Goal: Task Accomplishment & Management: Use online tool/utility

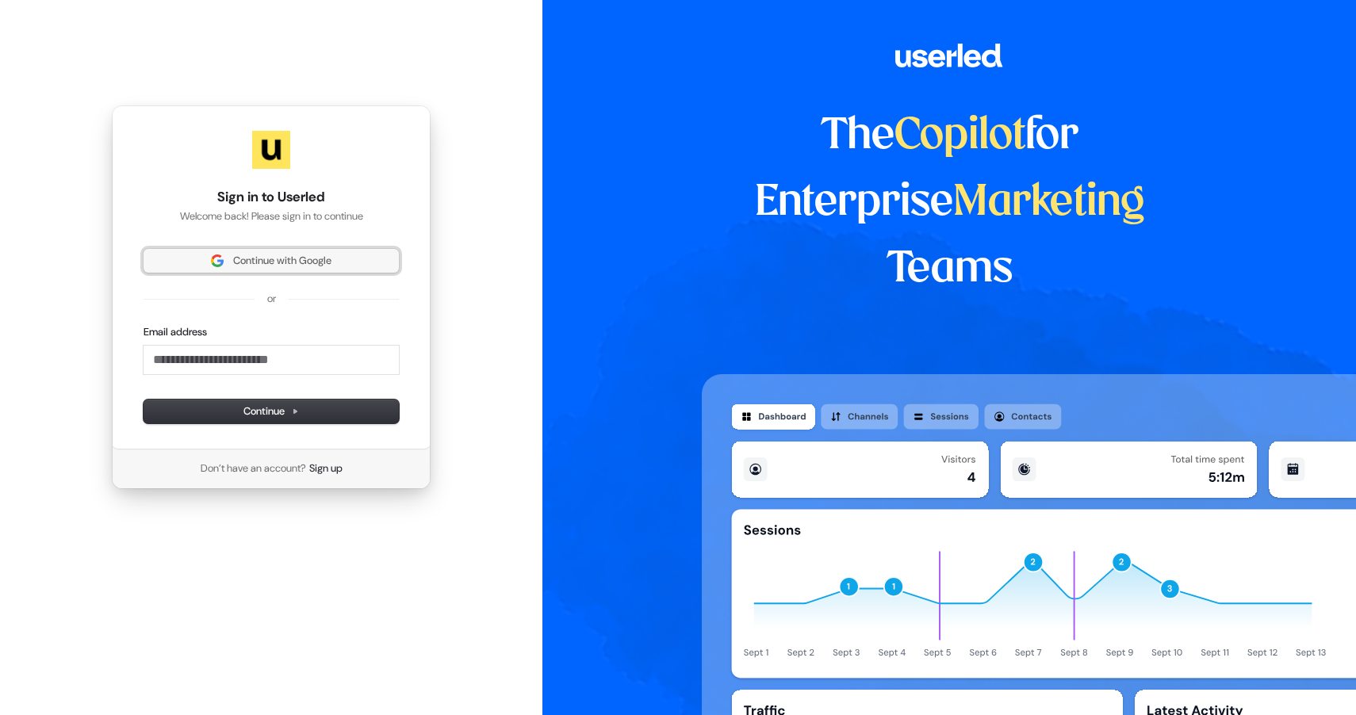
click at [266, 258] on span "Continue with Google" at bounding box center [282, 261] width 98 height 14
click at [204, 365] on input "Email address" at bounding box center [271, 360] width 255 height 29
type input "*"
click at [254, 408] on span "Continue" at bounding box center [271, 411] width 56 height 14
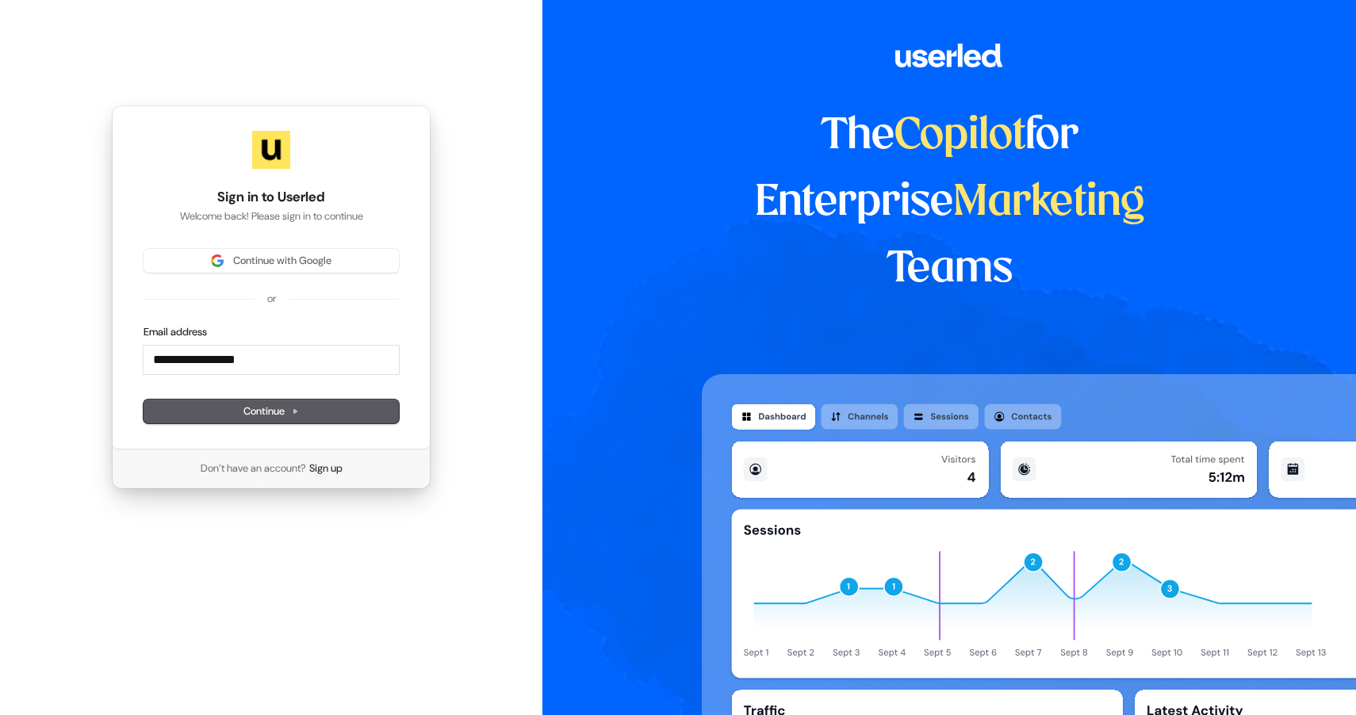
type input "**********"
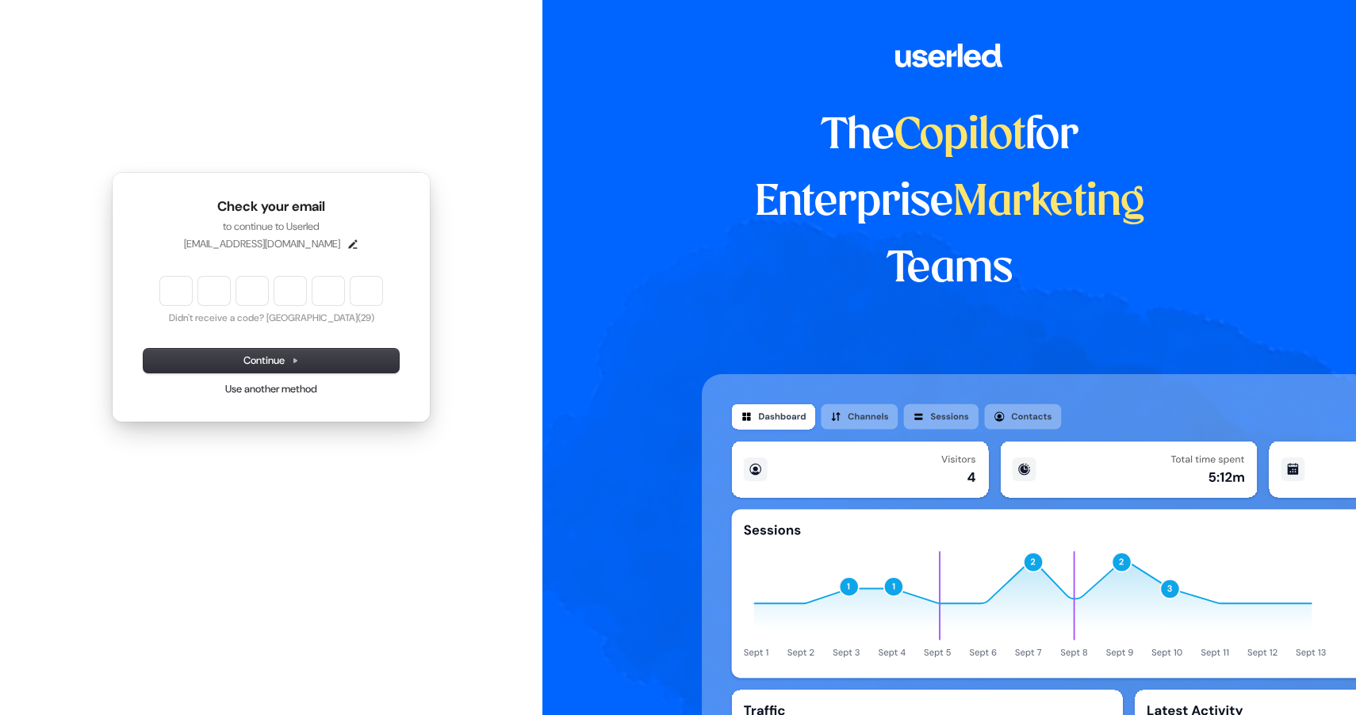
click at [182, 286] on input "Enter verification code" at bounding box center [271, 291] width 222 height 29
paste input "******"
type input "******"
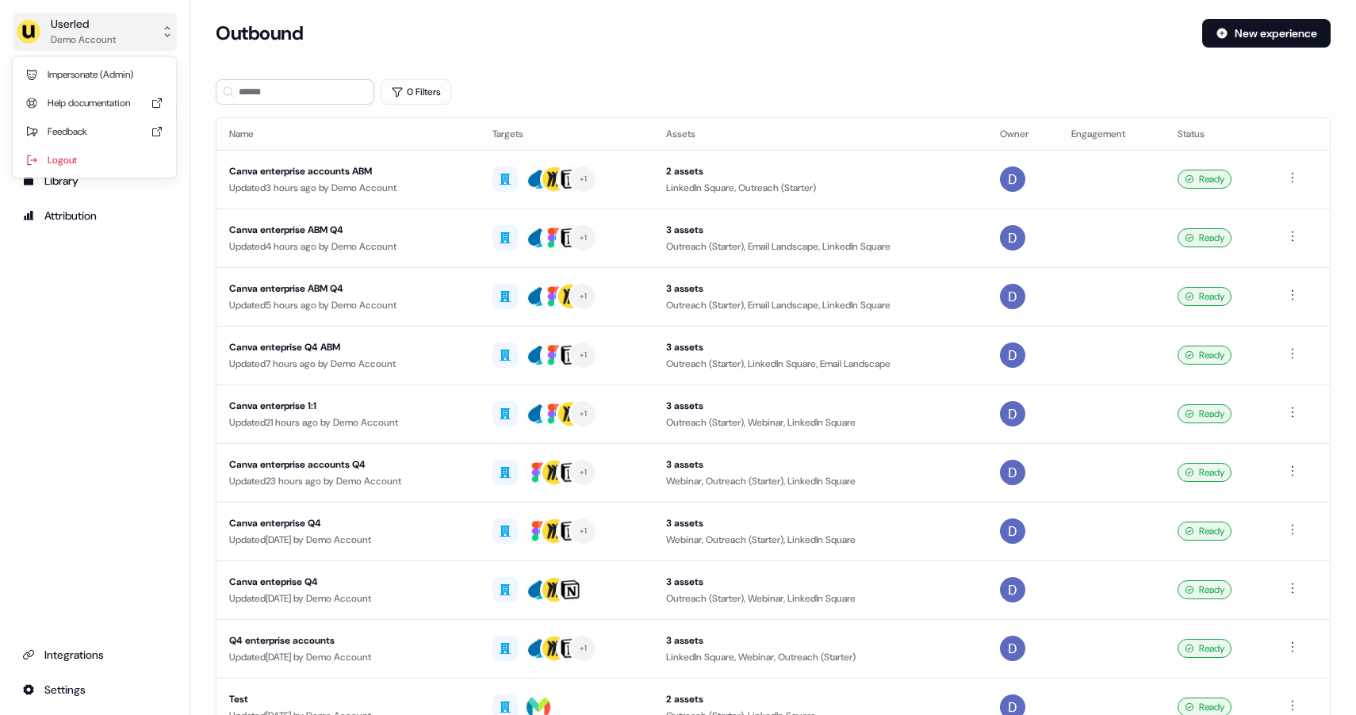
click at [61, 29] on div "Userled" at bounding box center [83, 24] width 65 height 16
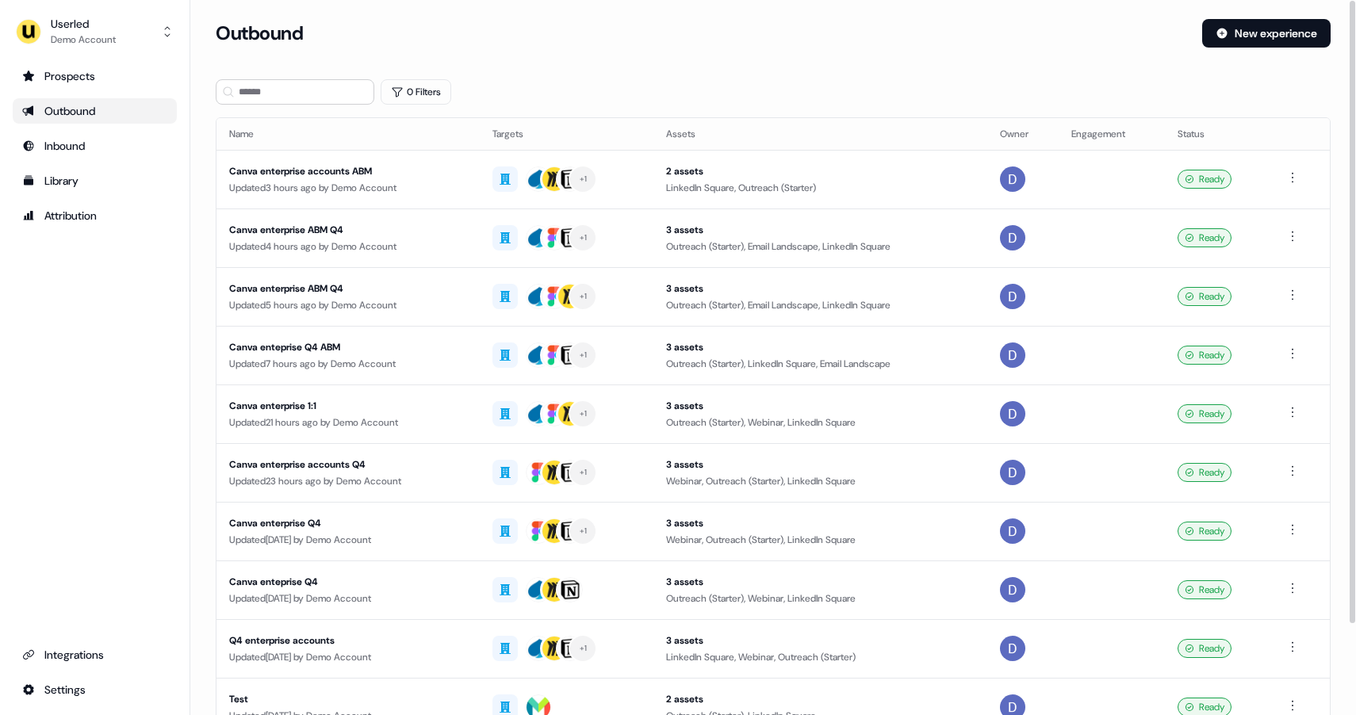
click at [761, 15] on div "Loading... Outbound New experience 0 Filters Name Targets Assets Owner Engageme…" at bounding box center [773, 357] width 1166 height 715
click at [671, 52] on div "Outbound New experience" at bounding box center [773, 43] width 1115 height 48
click at [86, 76] on div "Prospects" at bounding box center [94, 76] width 145 height 16
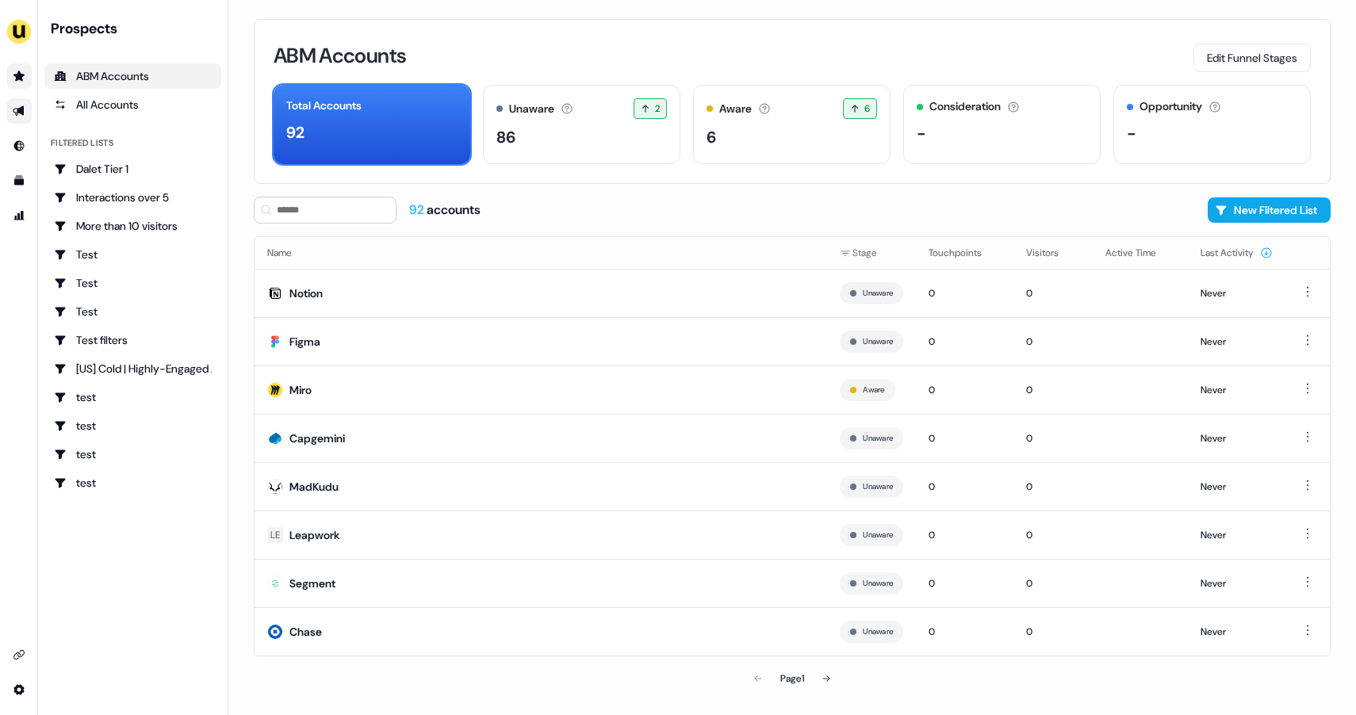
click at [21, 116] on icon "Go to outbound experience" at bounding box center [19, 111] width 13 height 13
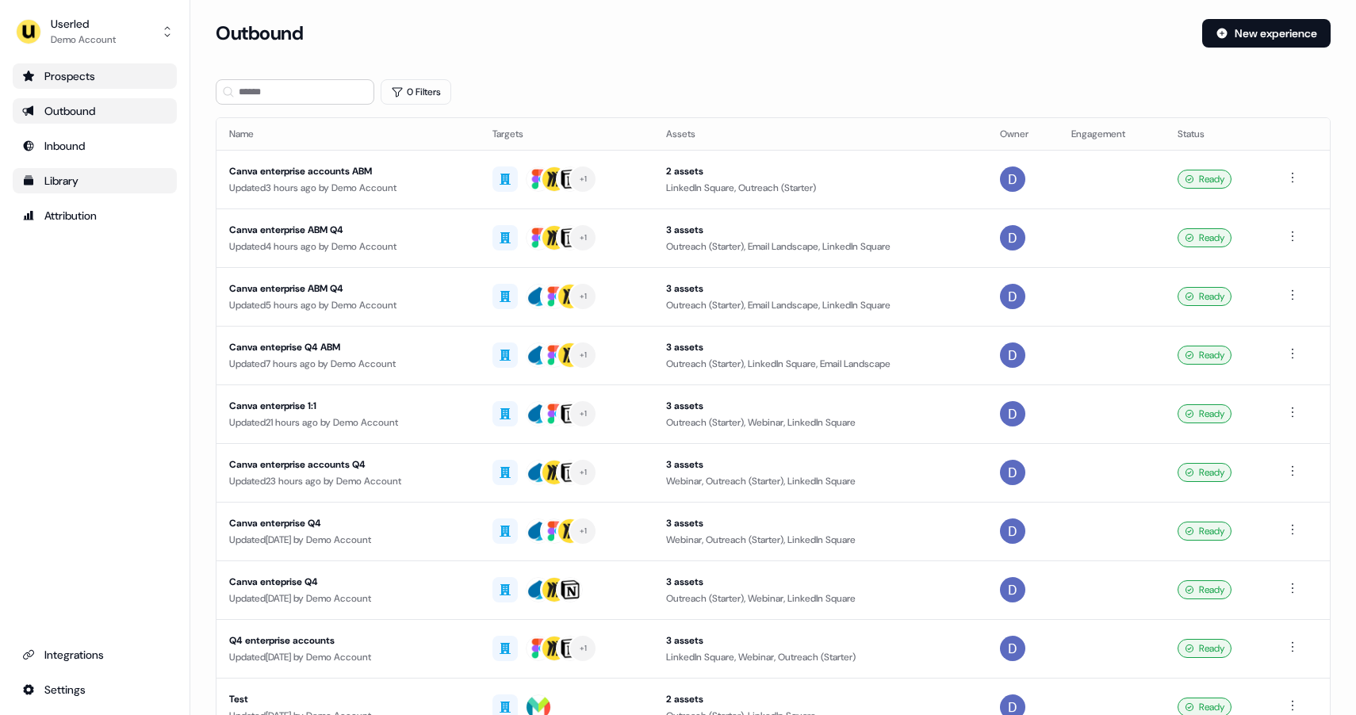
click at [84, 187] on div "Library" at bounding box center [94, 181] width 145 height 16
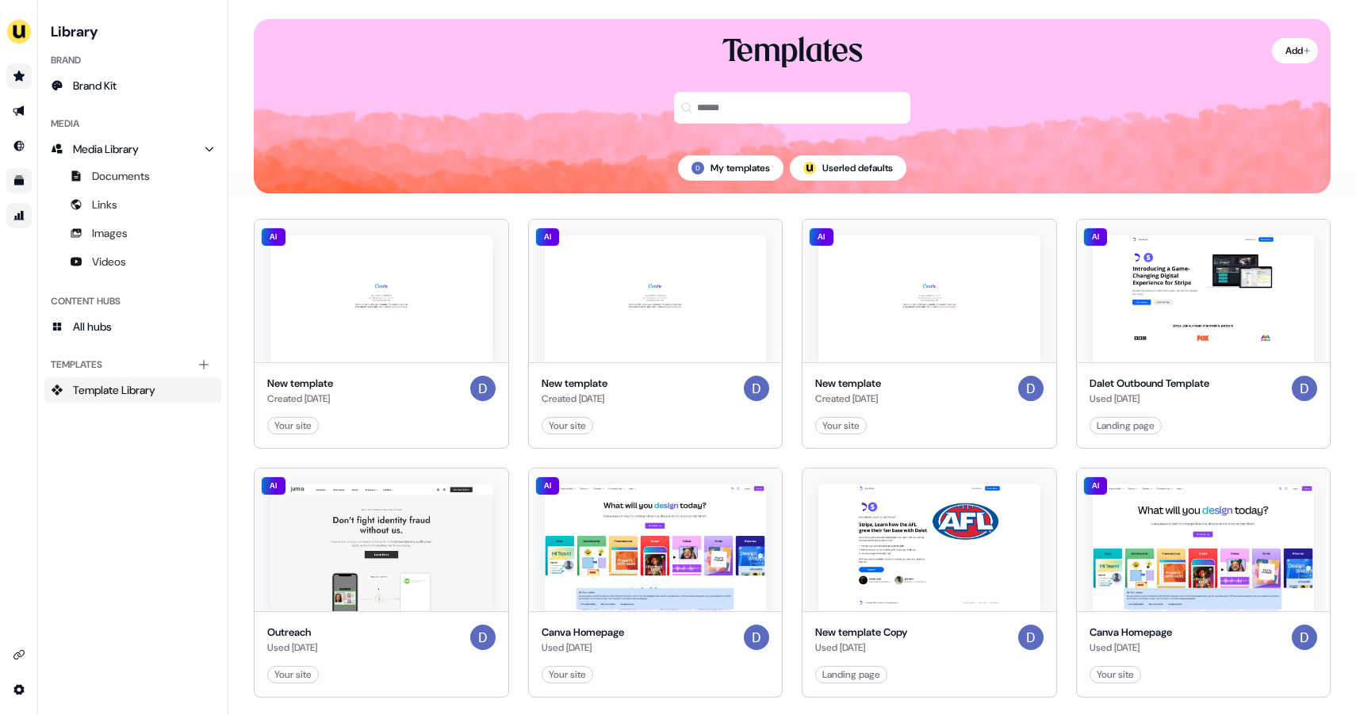
click at [13, 213] on icon "Go to attribution" at bounding box center [19, 215] width 13 height 13
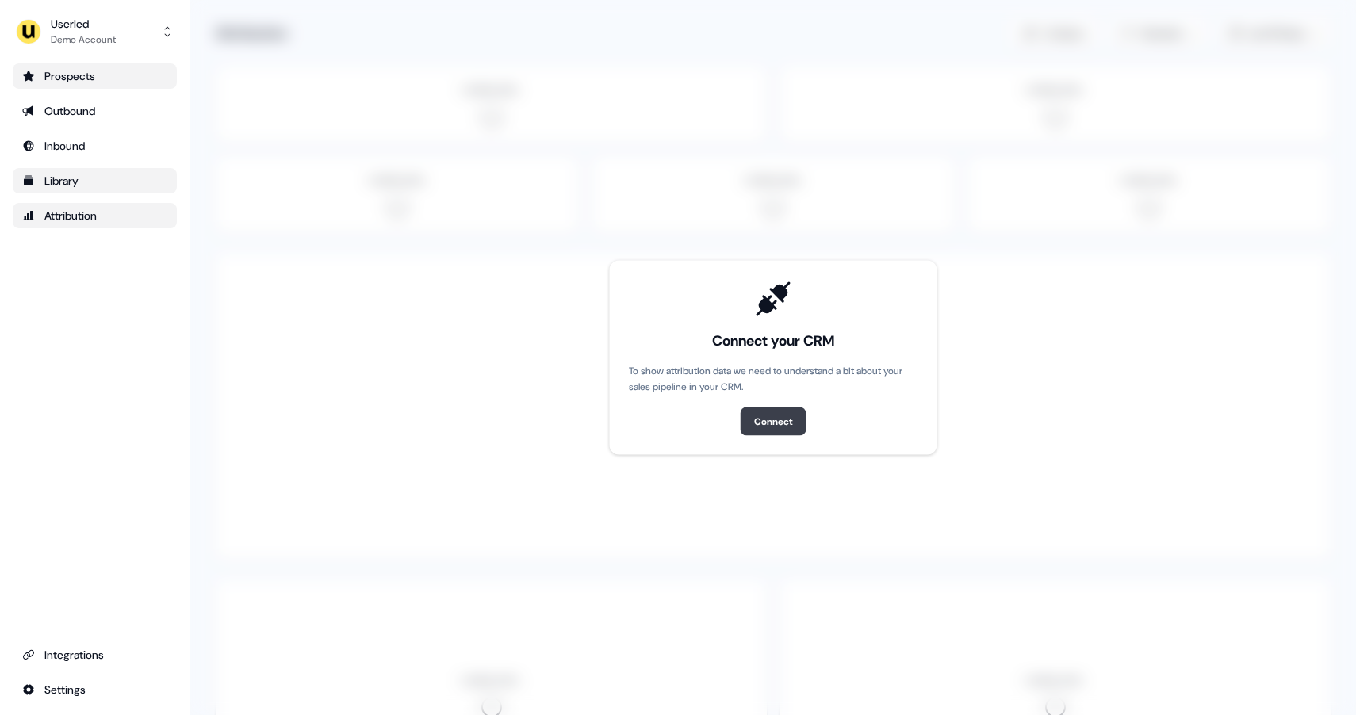
click at [777, 424] on div "Connect" at bounding box center [773, 422] width 39 height 16
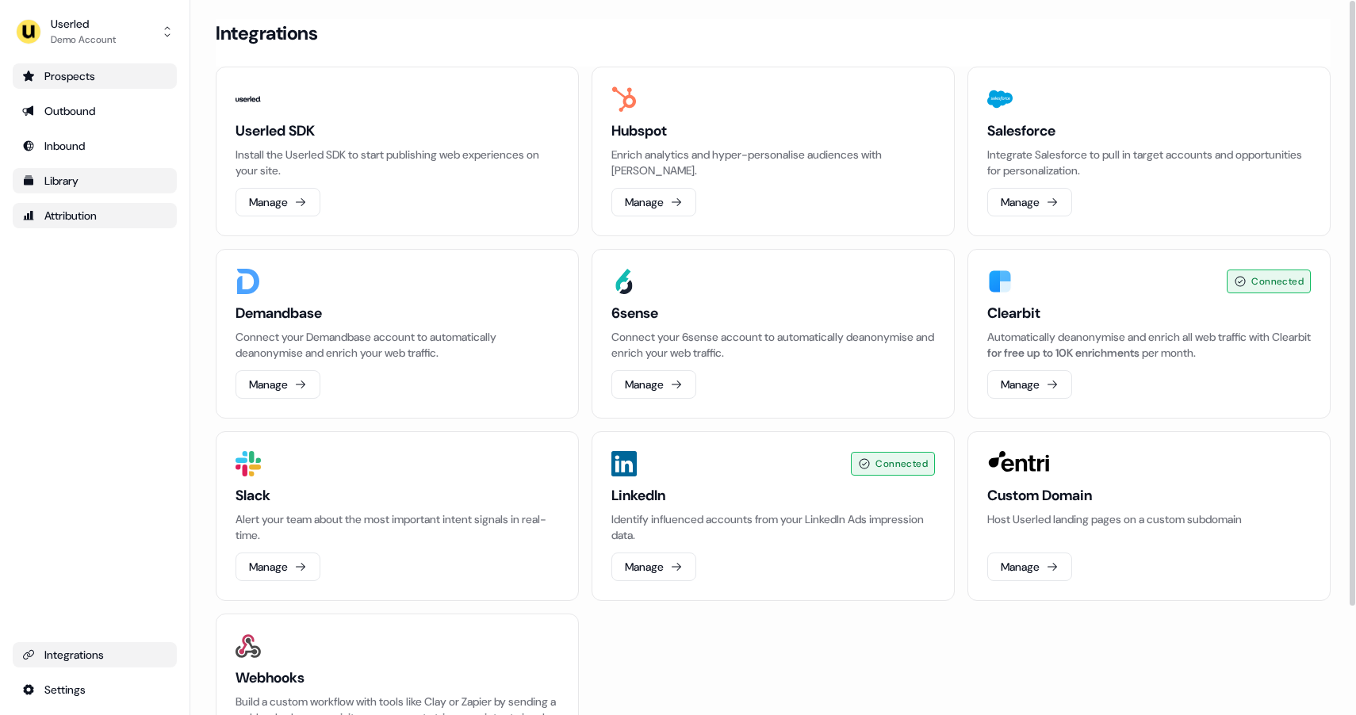
scroll to position [1, 0]
click at [81, 116] on div "Outbound" at bounding box center [94, 111] width 145 height 16
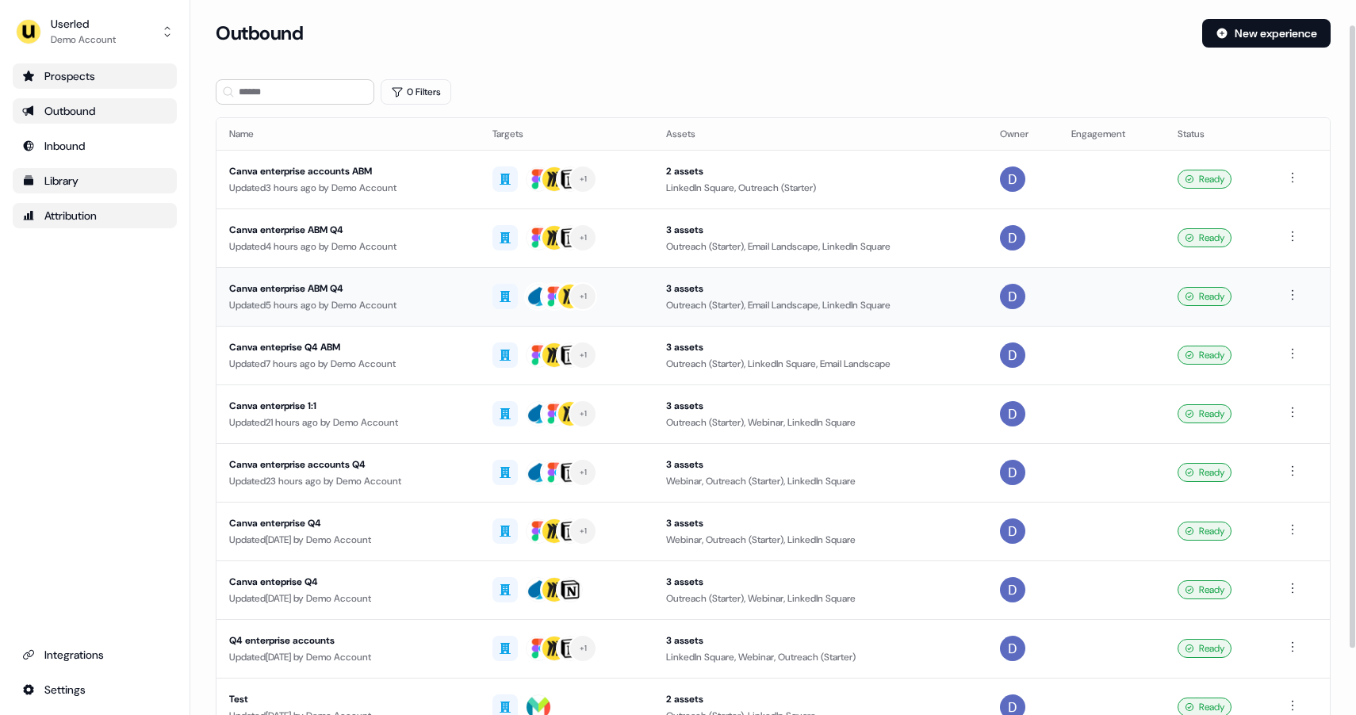
scroll to position [104, 0]
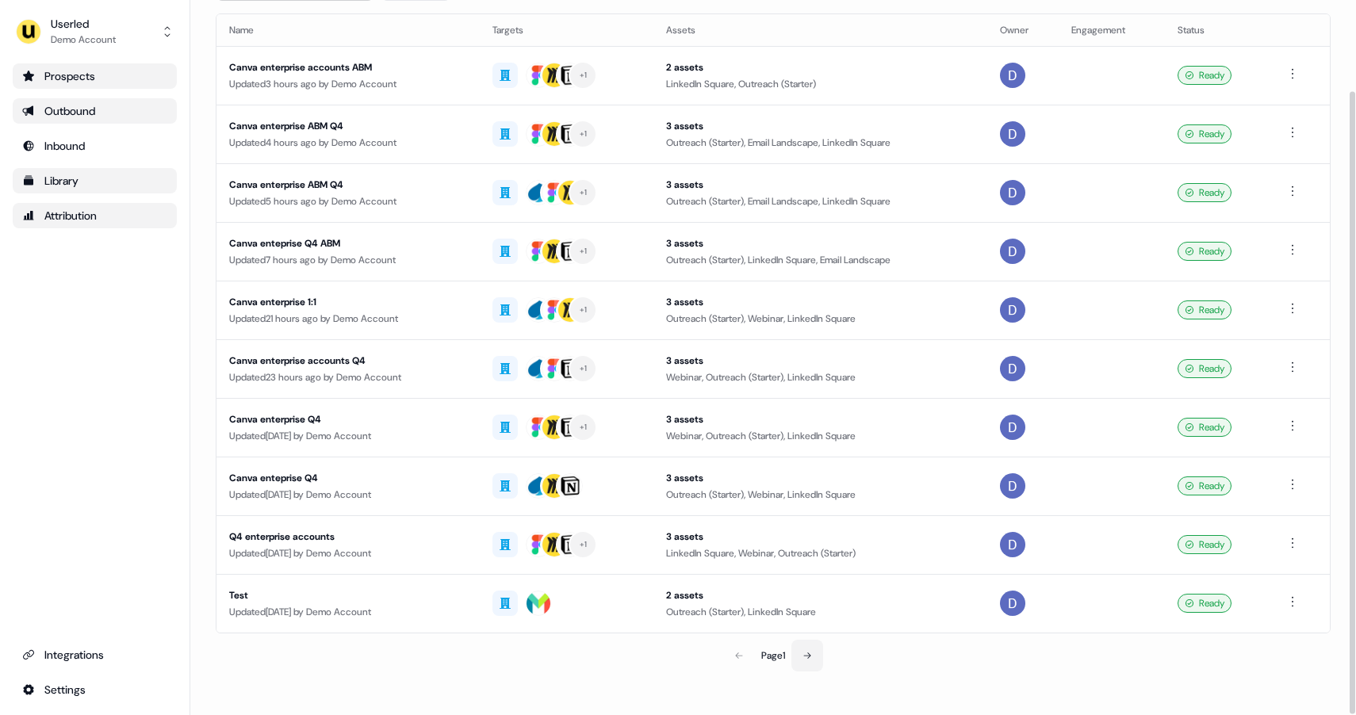
click at [814, 662] on button at bounding box center [808, 656] width 32 height 32
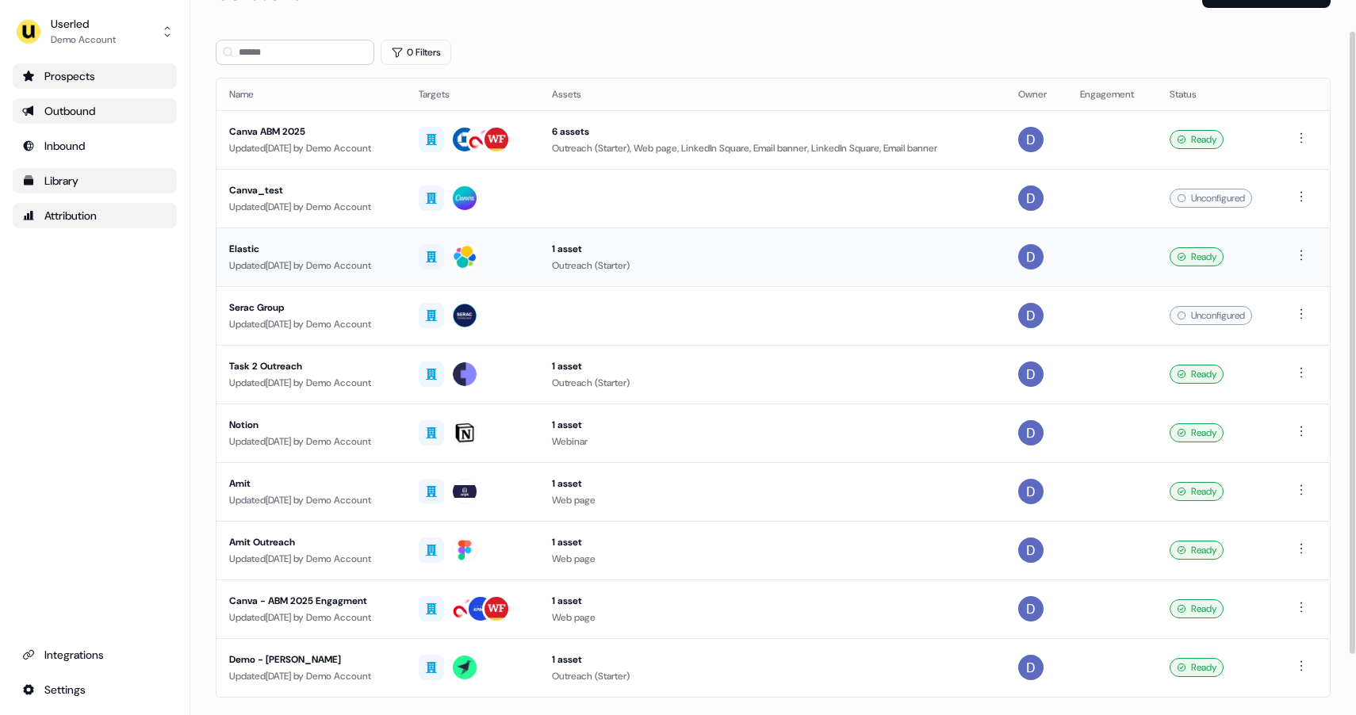
scroll to position [36, 0]
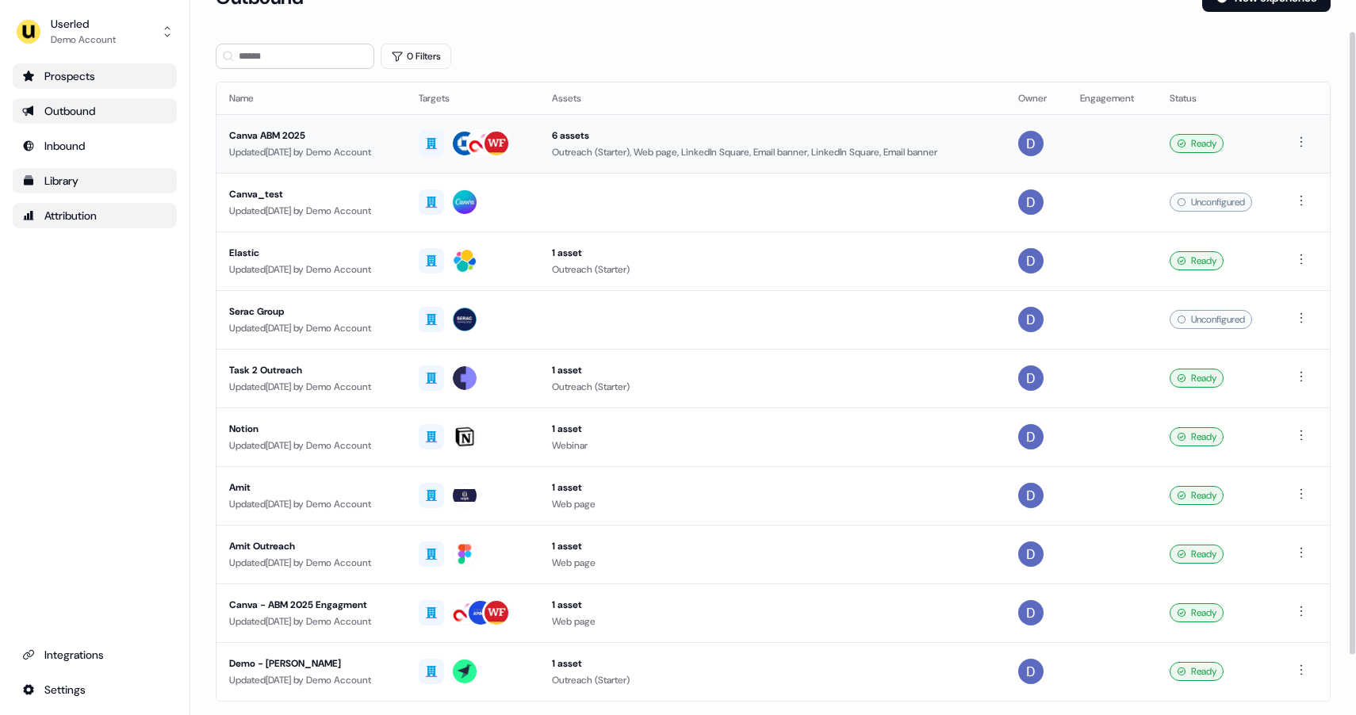
click at [282, 144] on div "Updated [DATE] by Demo Account" at bounding box center [311, 152] width 164 height 16
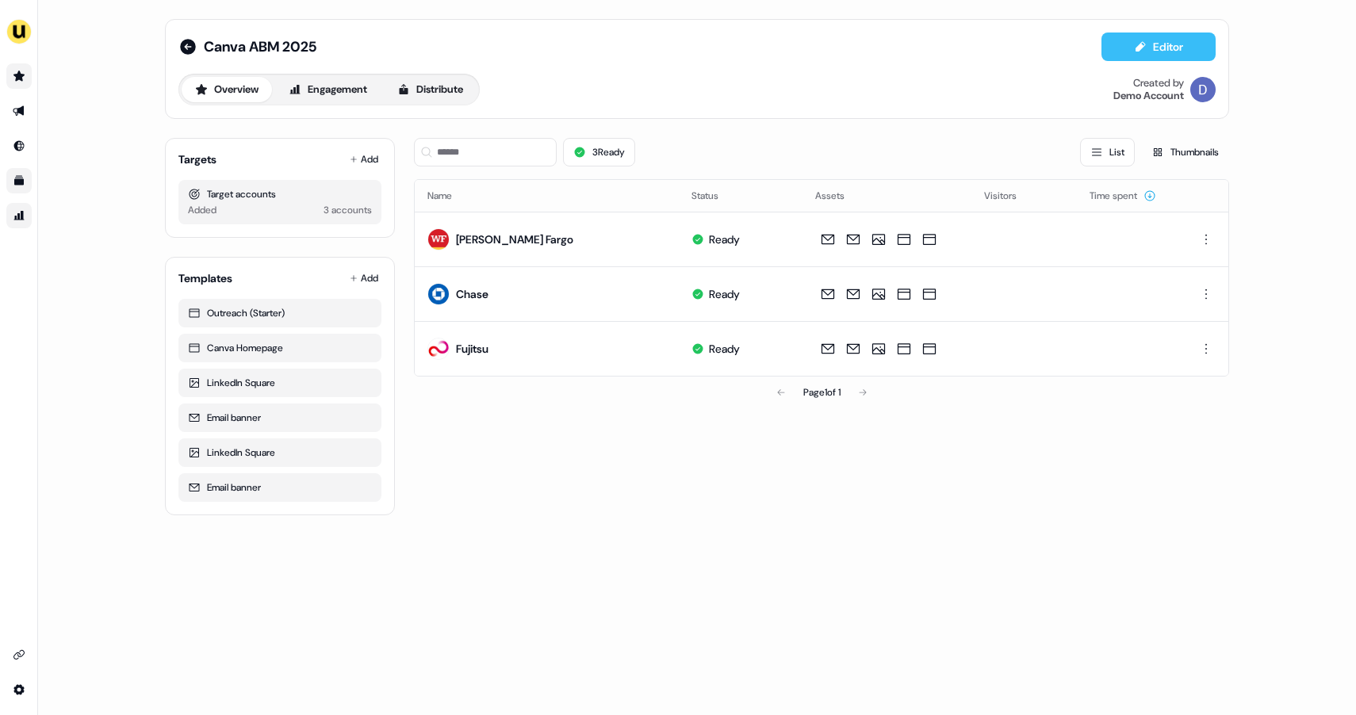
click at [1146, 48] on button "Editor" at bounding box center [1159, 47] width 114 height 29
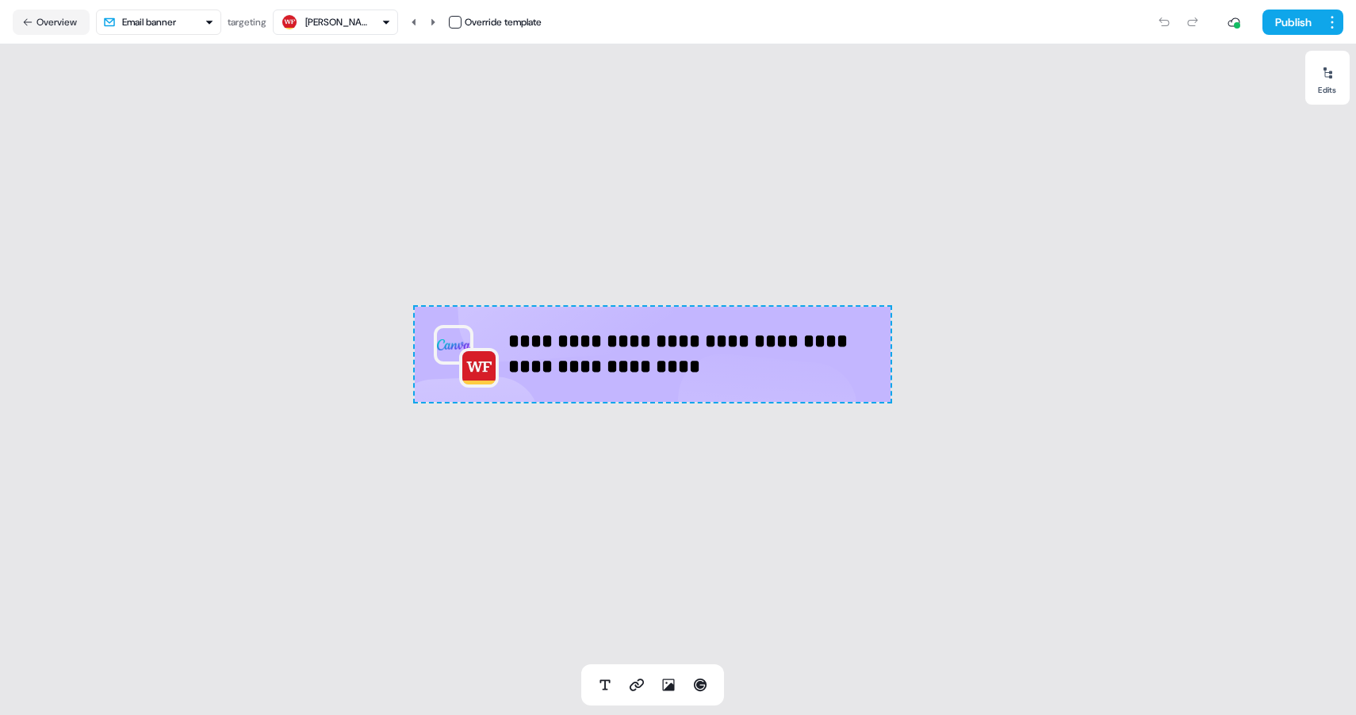
click at [358, 19] on div "[PERSON_NAME] Fargo" at bounding box center [336, 22] width 63 height 16
click at [194, 13] on html "**********" at bounding box center [678, 357] width 1356 height 715
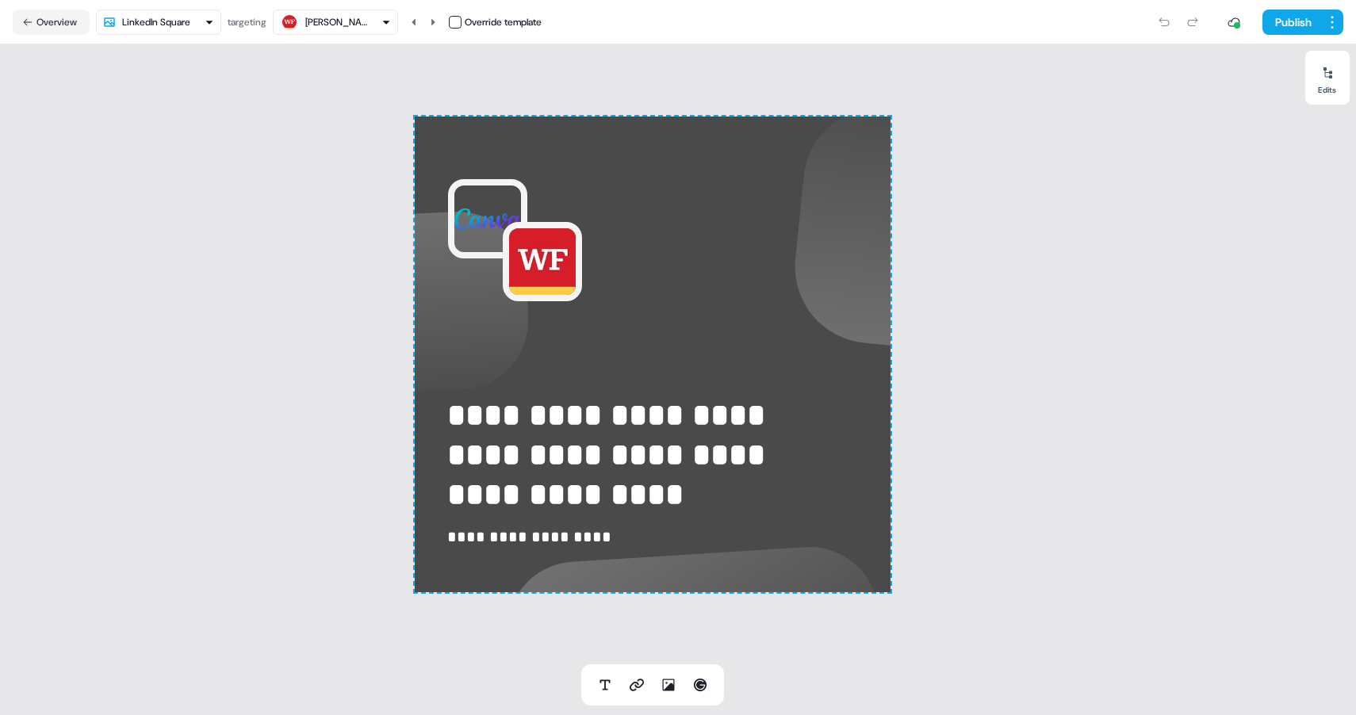
click at [174, 25] on html "**********" at bounding box center [678, 357] width 1356 height 715
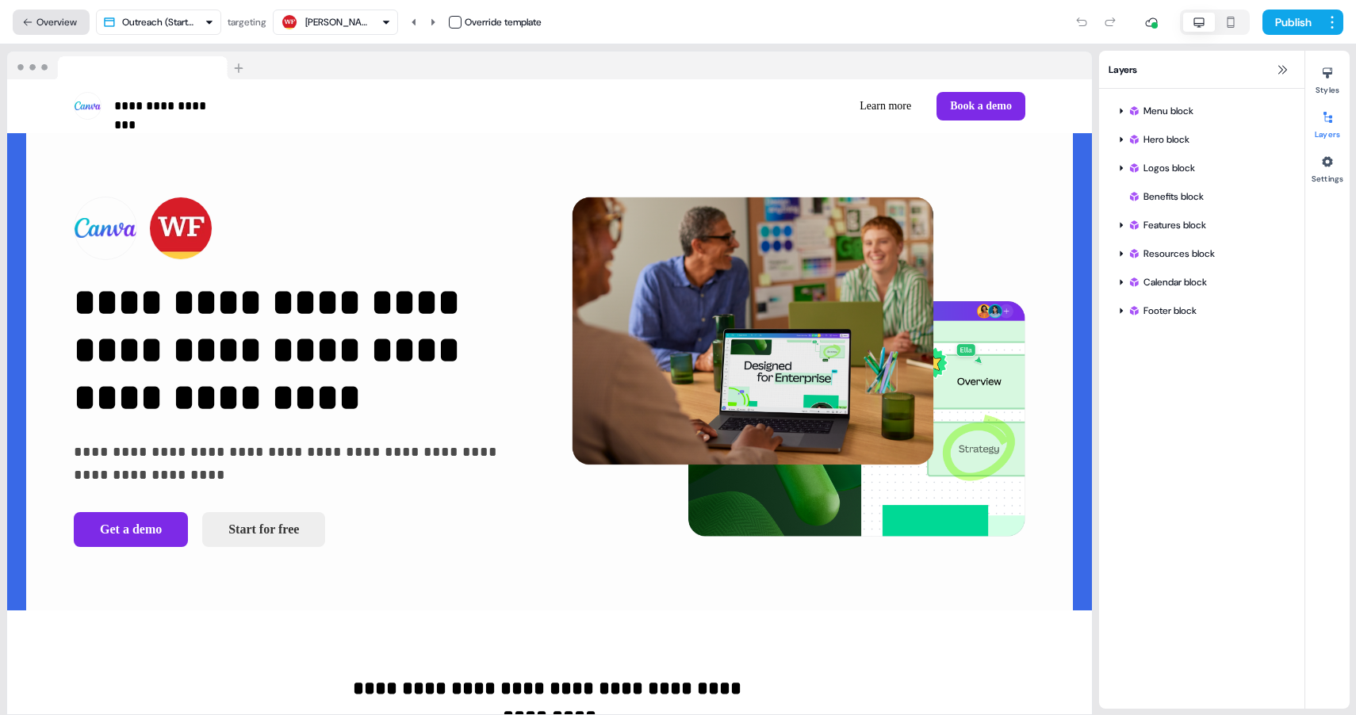
click at [71, 22] on button "Overview" at bounding box center [51, 22] width 77 height 25
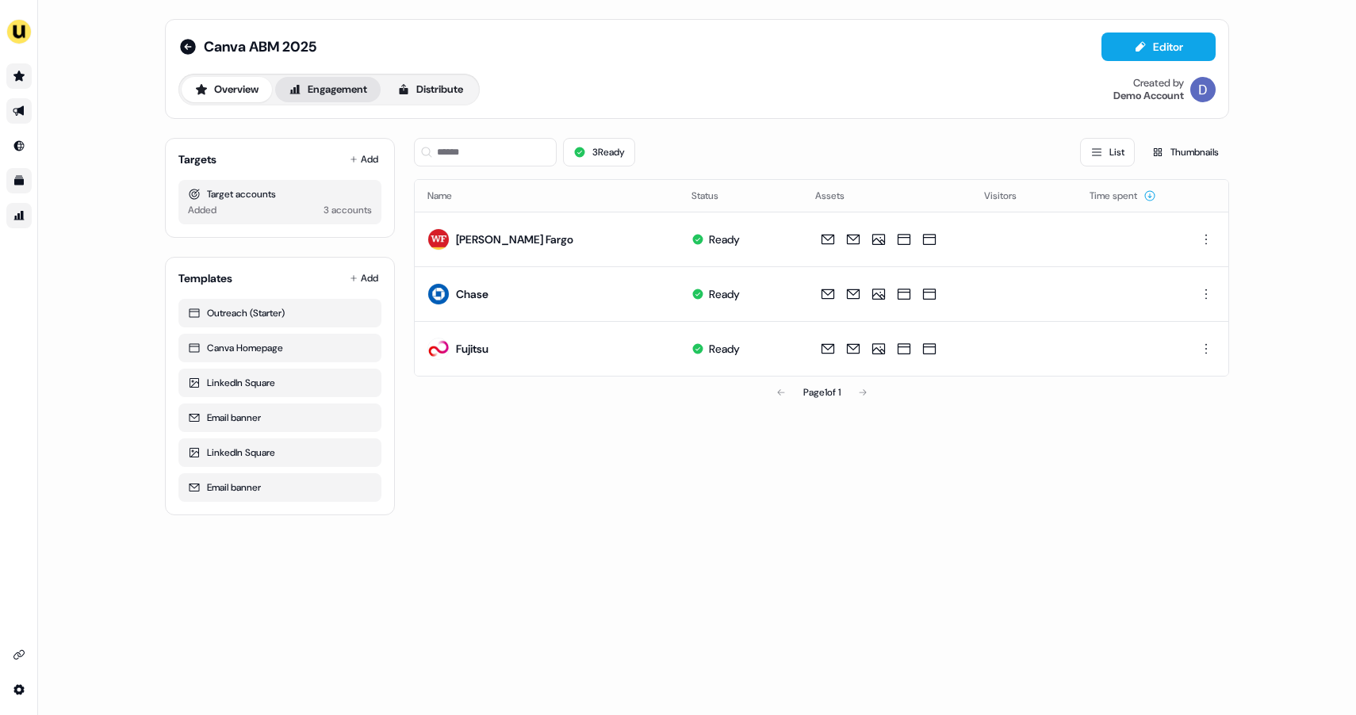
click at [352, 93] on button "Engagement" at bounding box center [327, 89] width 105 height 25
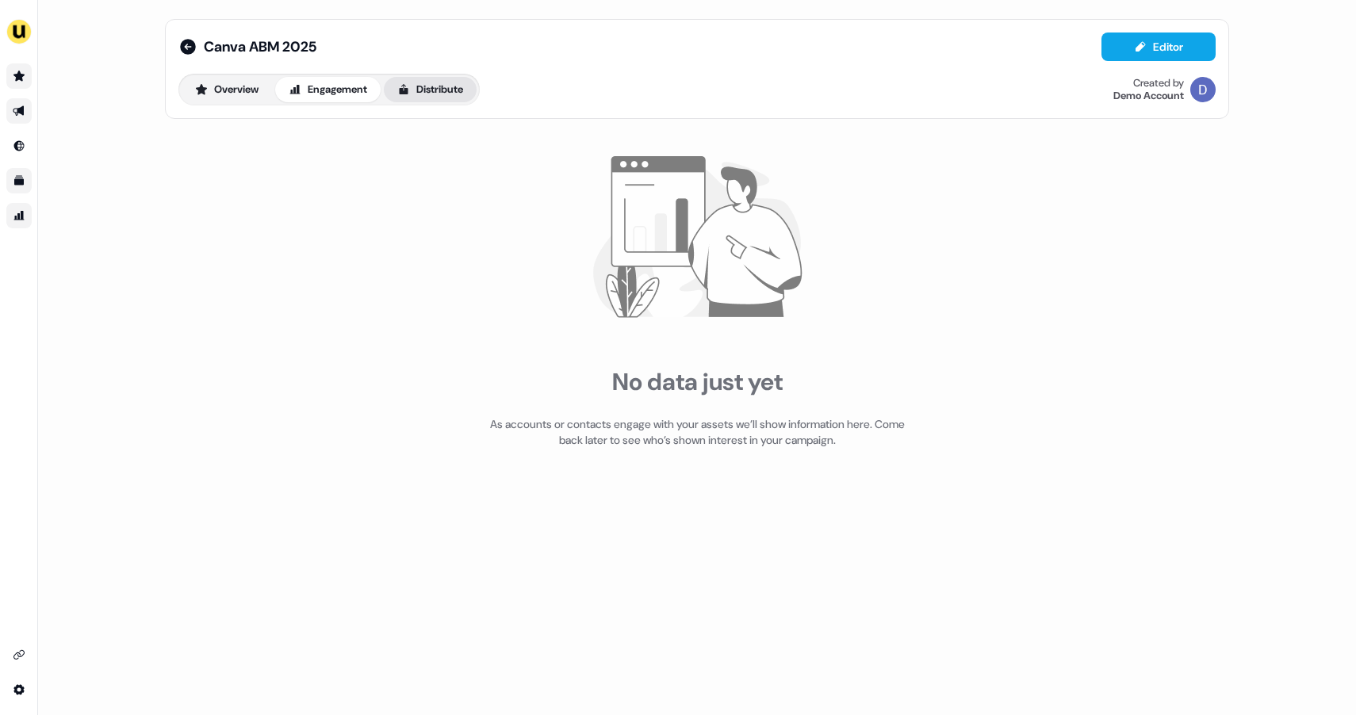
click at [439, 86] on button "Distribute" at bounding box center [430, 89] width 93 height 25
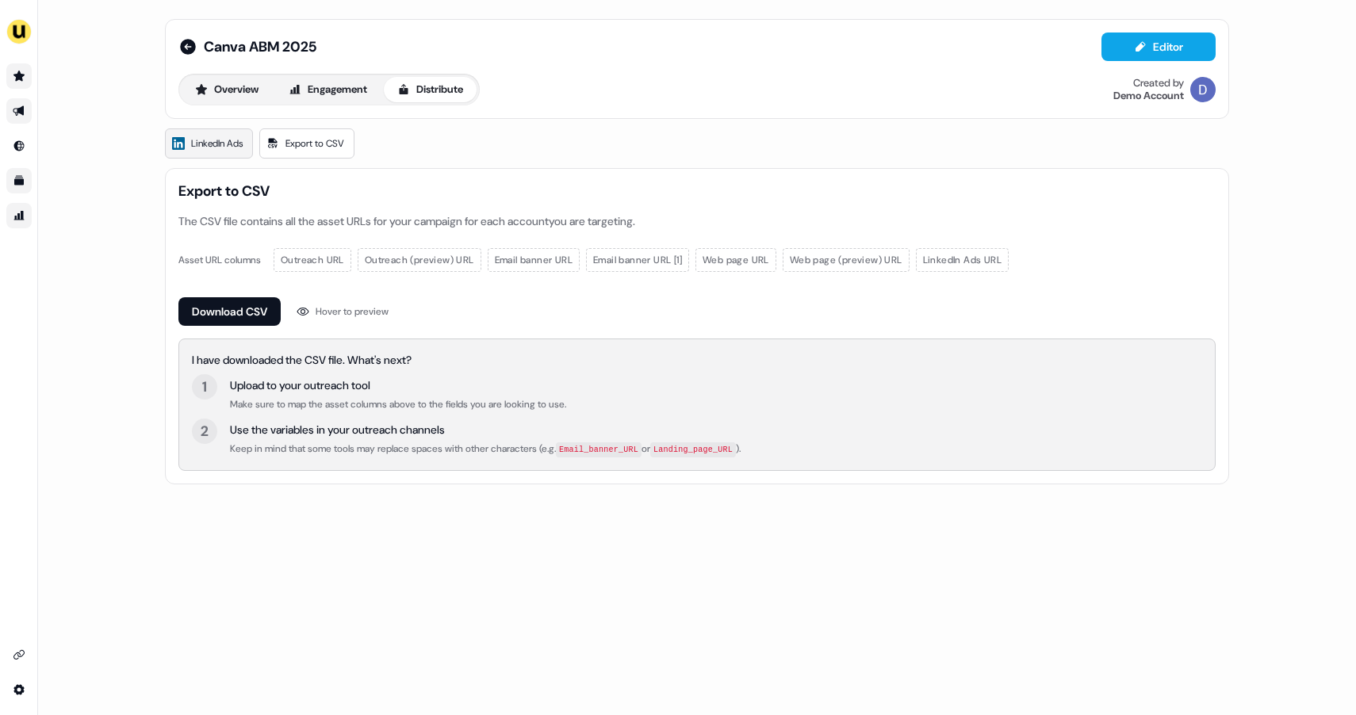
click at [213, 136] on span "LinkedIn Ads" at bounding box center [217, 144] width 52 height 16
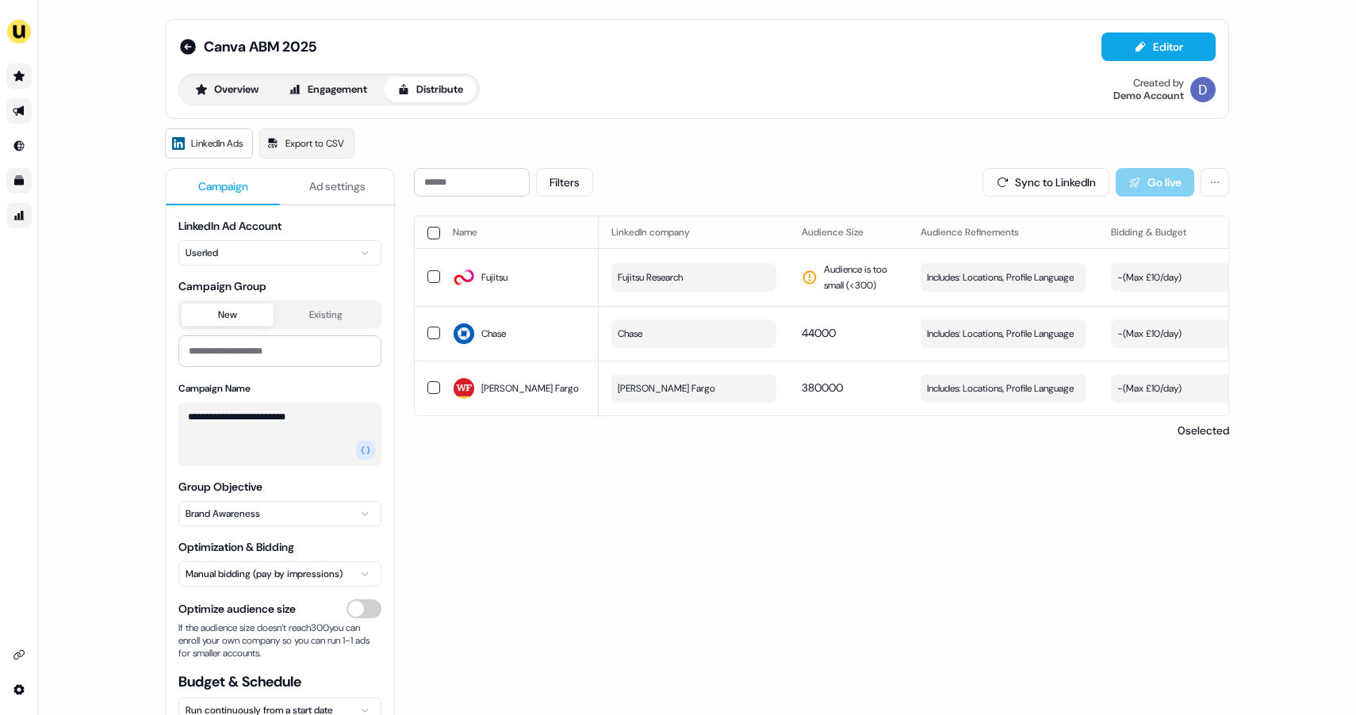
scroll to position [2, 0]
click at [240, 256] on html "**********" at bounding box center [678, 357] width 1356 height 715
click at [523, 276] on div "Fujitsu" at bounding box center [519, 276] width 133 height 29
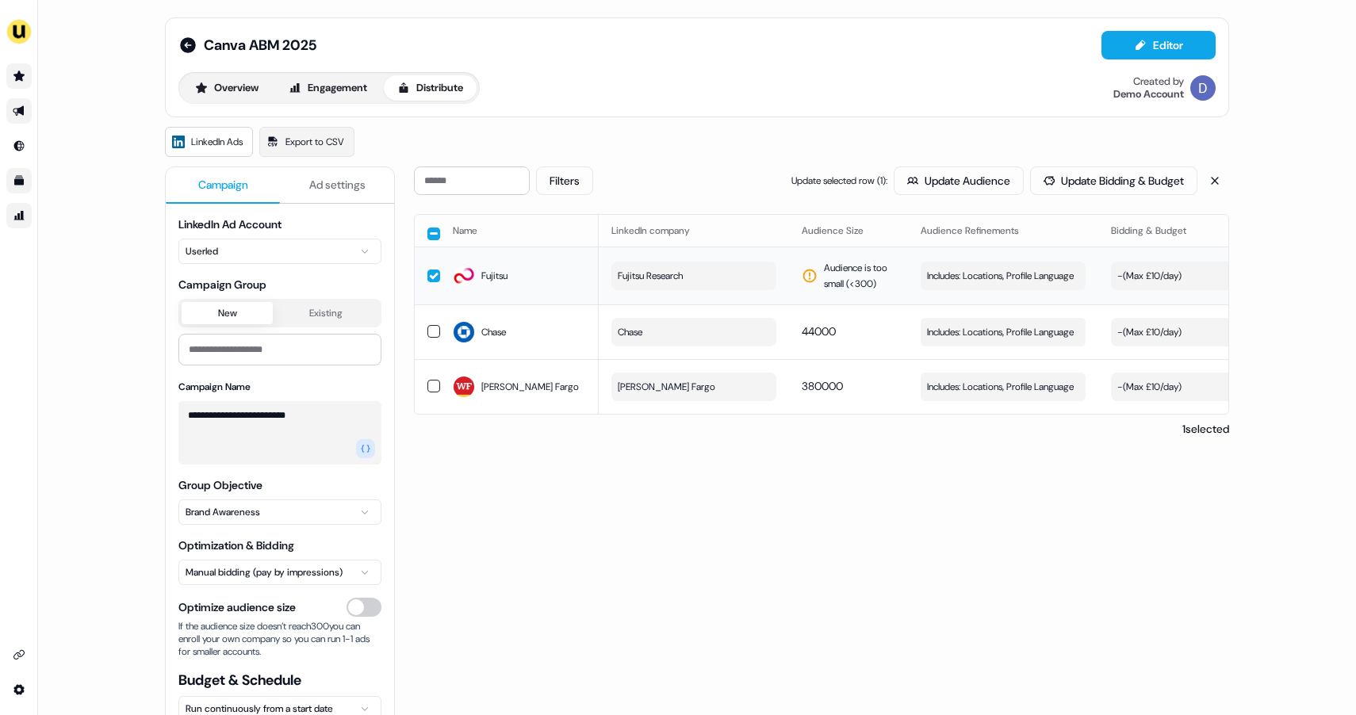
click at [558, 273] on div "Fujitsu" at bounding box center [519, 276] width 133 height 29
click at [542, 331] on div "Chase" at bounding box center [519, 332] width 133 height 29
click at [539, 330] on div "Chase" at bounding box center [519, 332] width 133 height 29
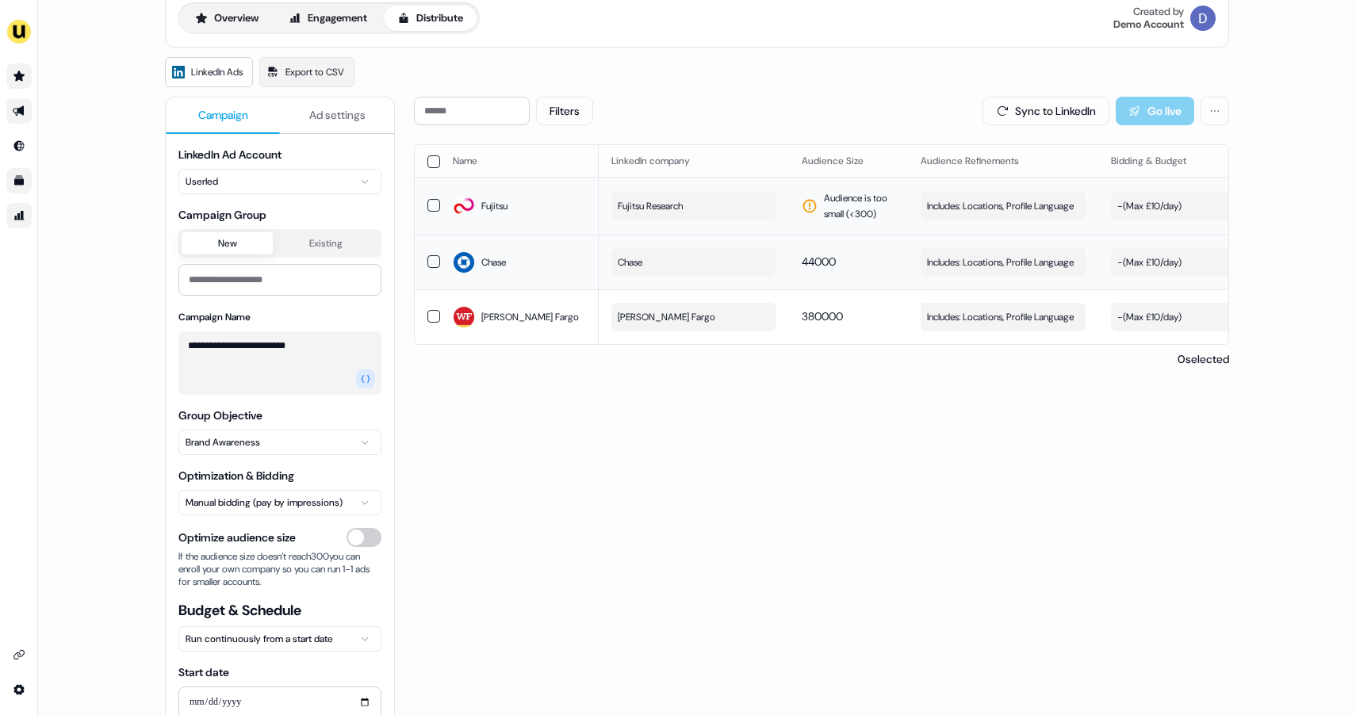
scroll to position [74, 0]
click at [335, 110] on span "Ad settings" at bounding box center [337, 113] width 56 height 16
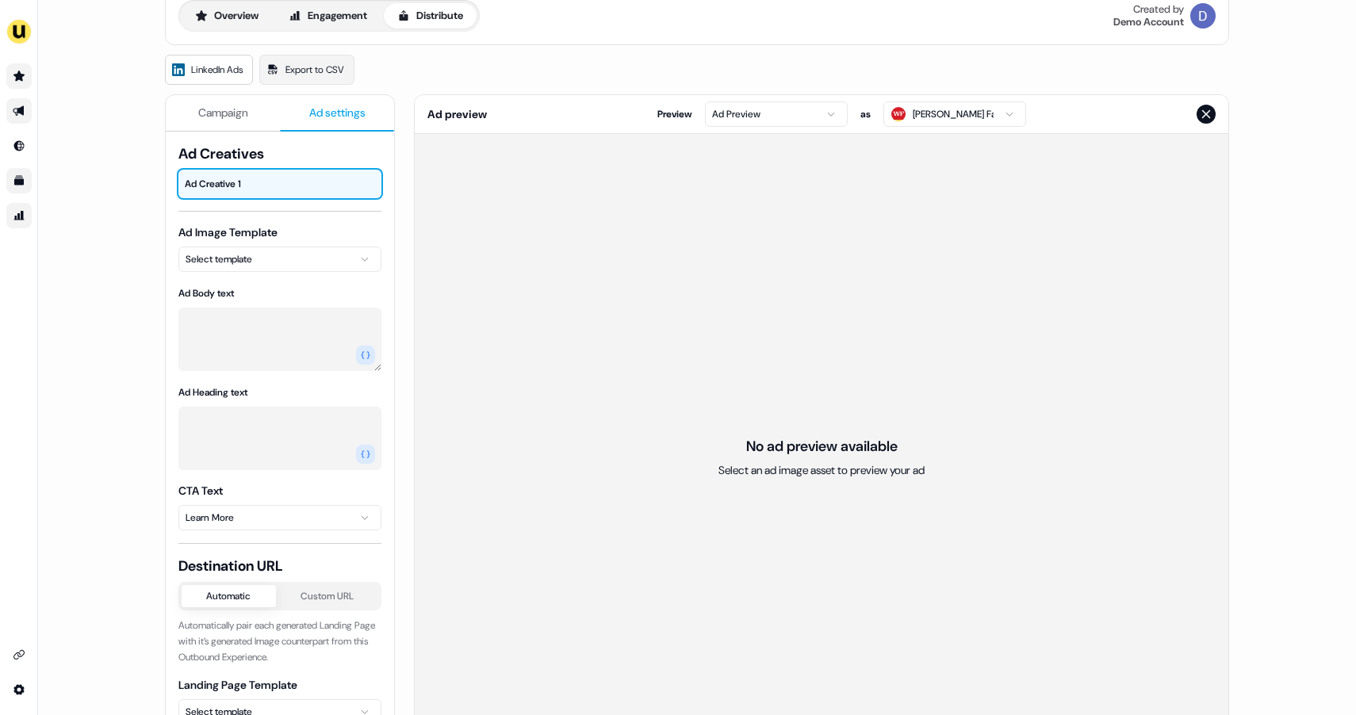
click at [217, 108] on span "Campaign" at bounding box center [223, 113] width 50 height 16
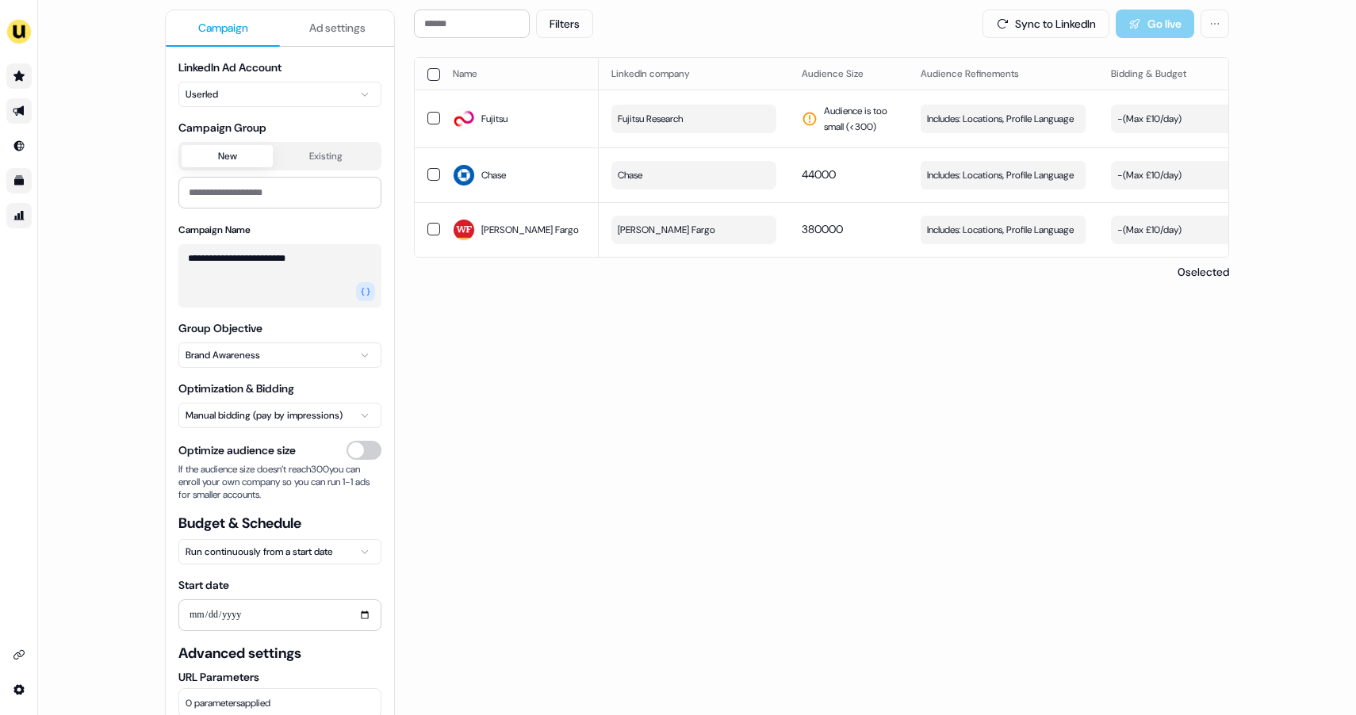
scroll to position [0, 0]
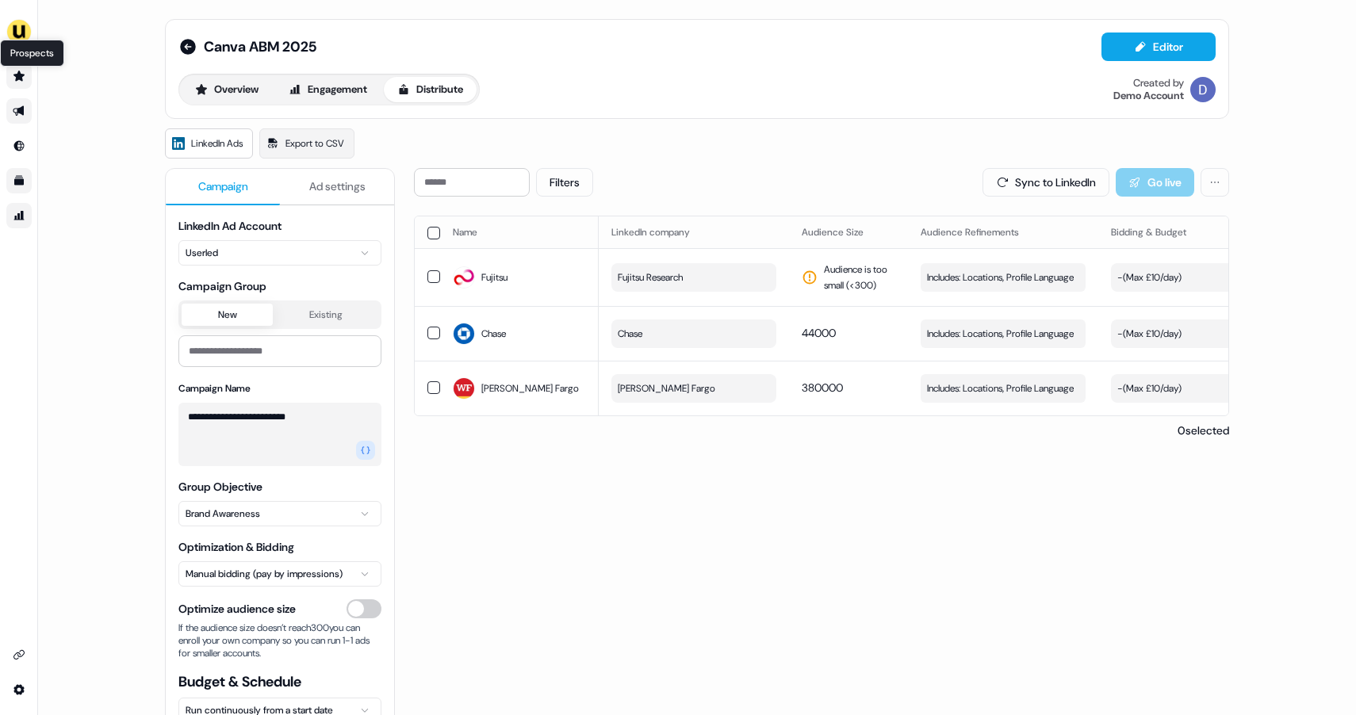
click at [17, 75] on icon "Go to prospects" at bounding box center [18, 76] width 11 height 10
